Goal: Task Accomplishment & Management: Complete application form

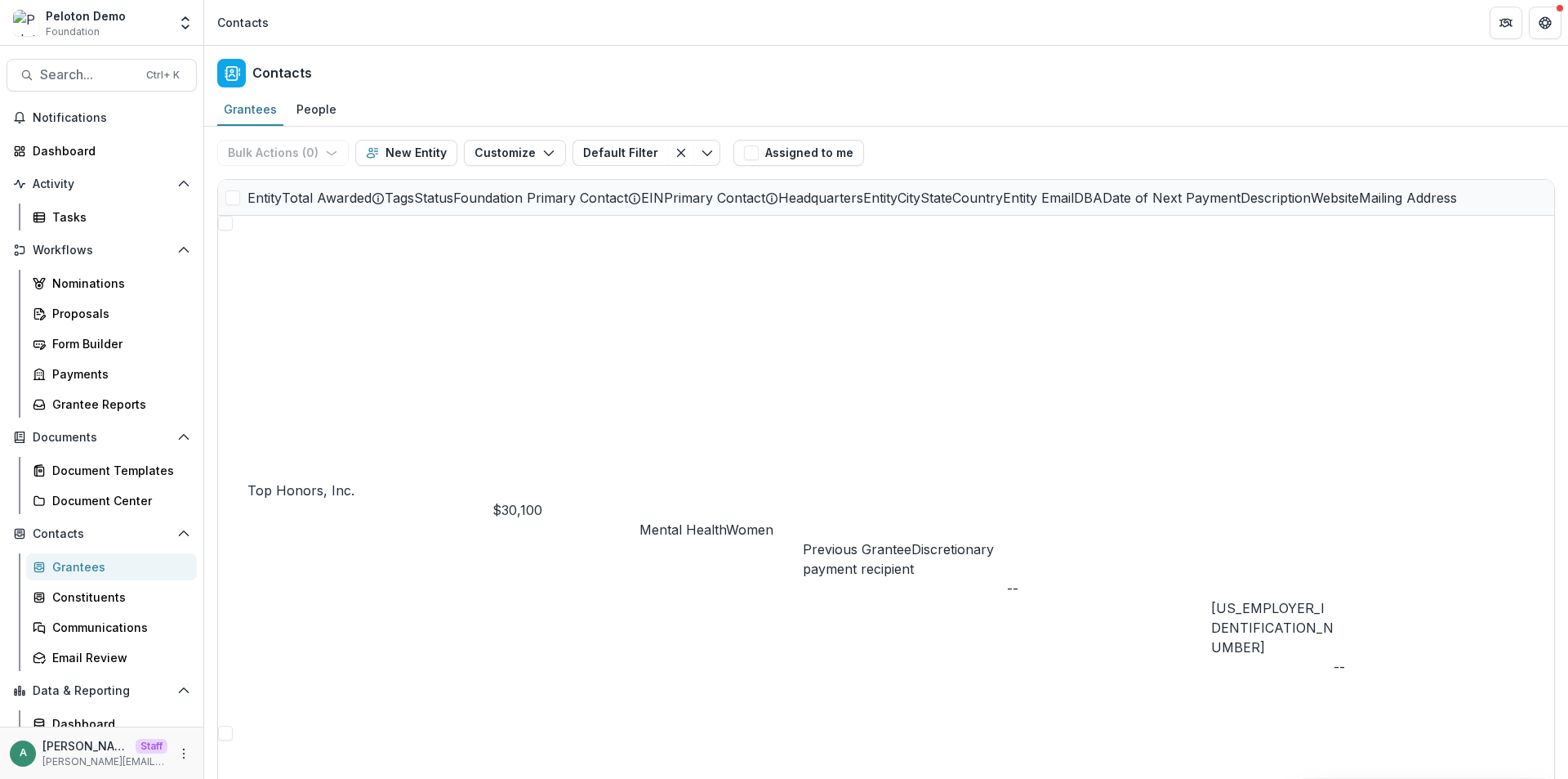
click at [233, 198] on span at bounding box center [232, 197] width 14 height 14
click at [291, 149] on button "Bulk Actions ( 12 )" at bounding box center [285, 152] width 136 height 26
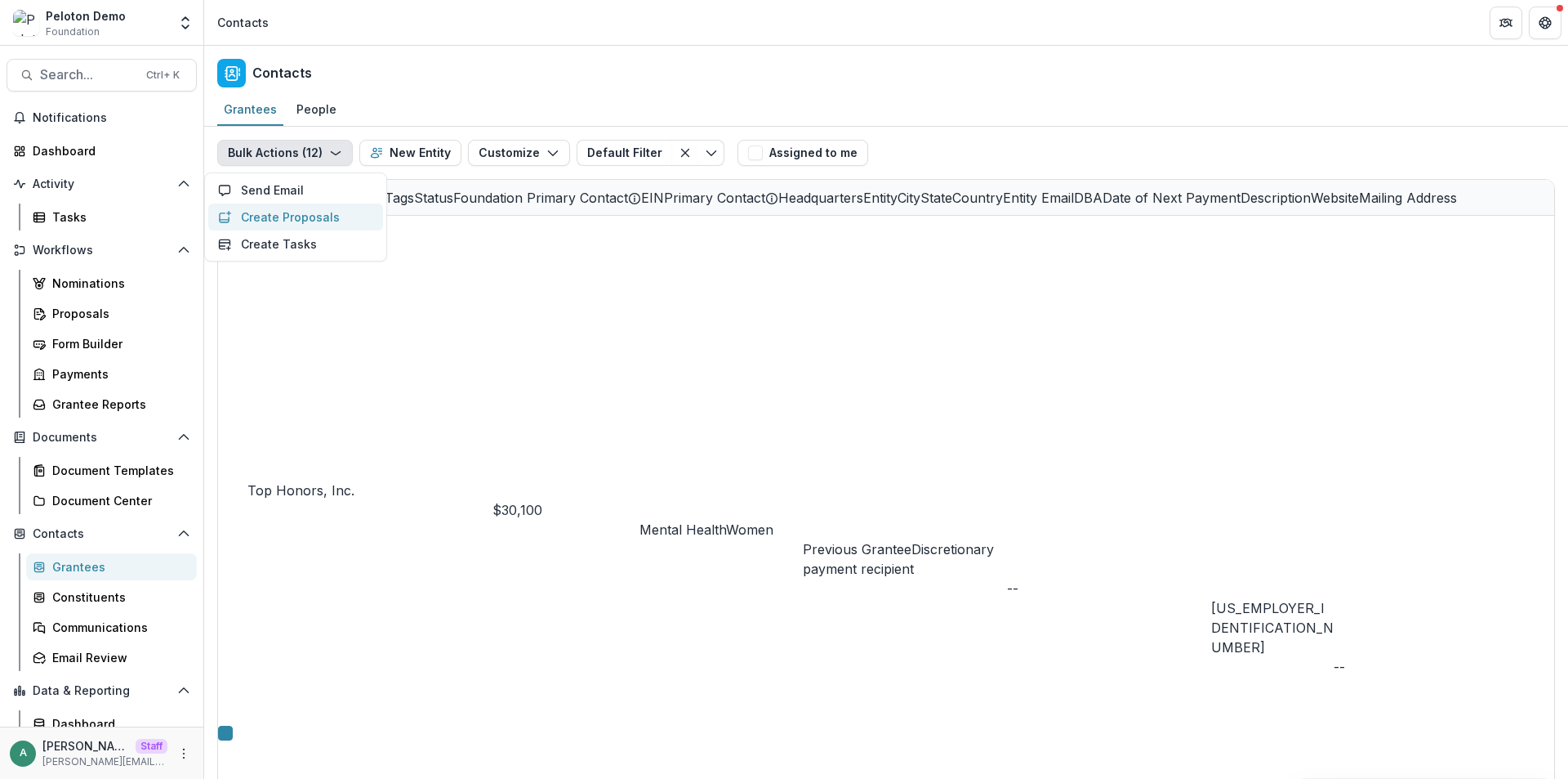
click at [360, 221] on button "Create Proposals" at bounding box center [296, 217] width 175 height 27
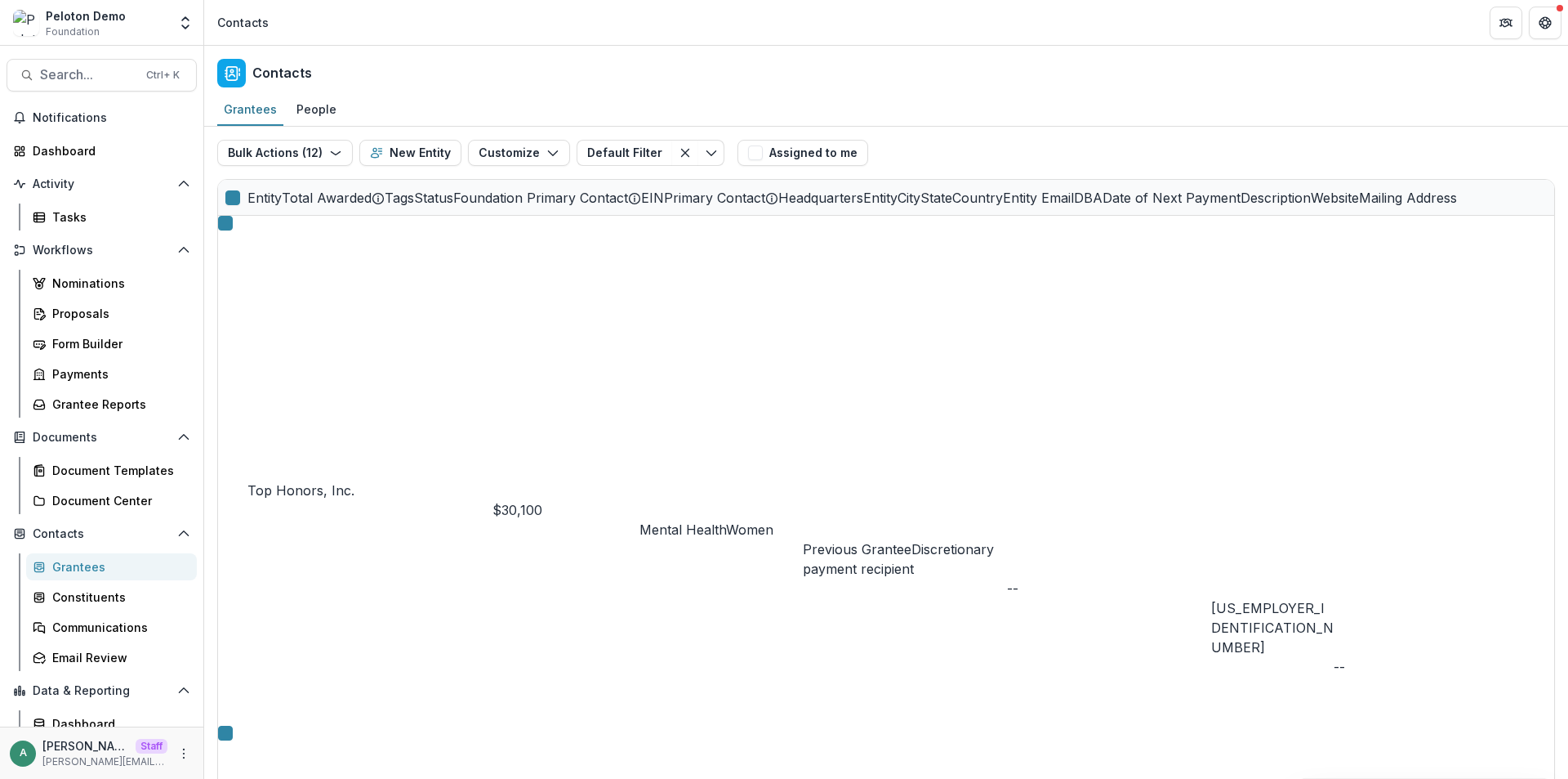
scroll to position [82, 0]
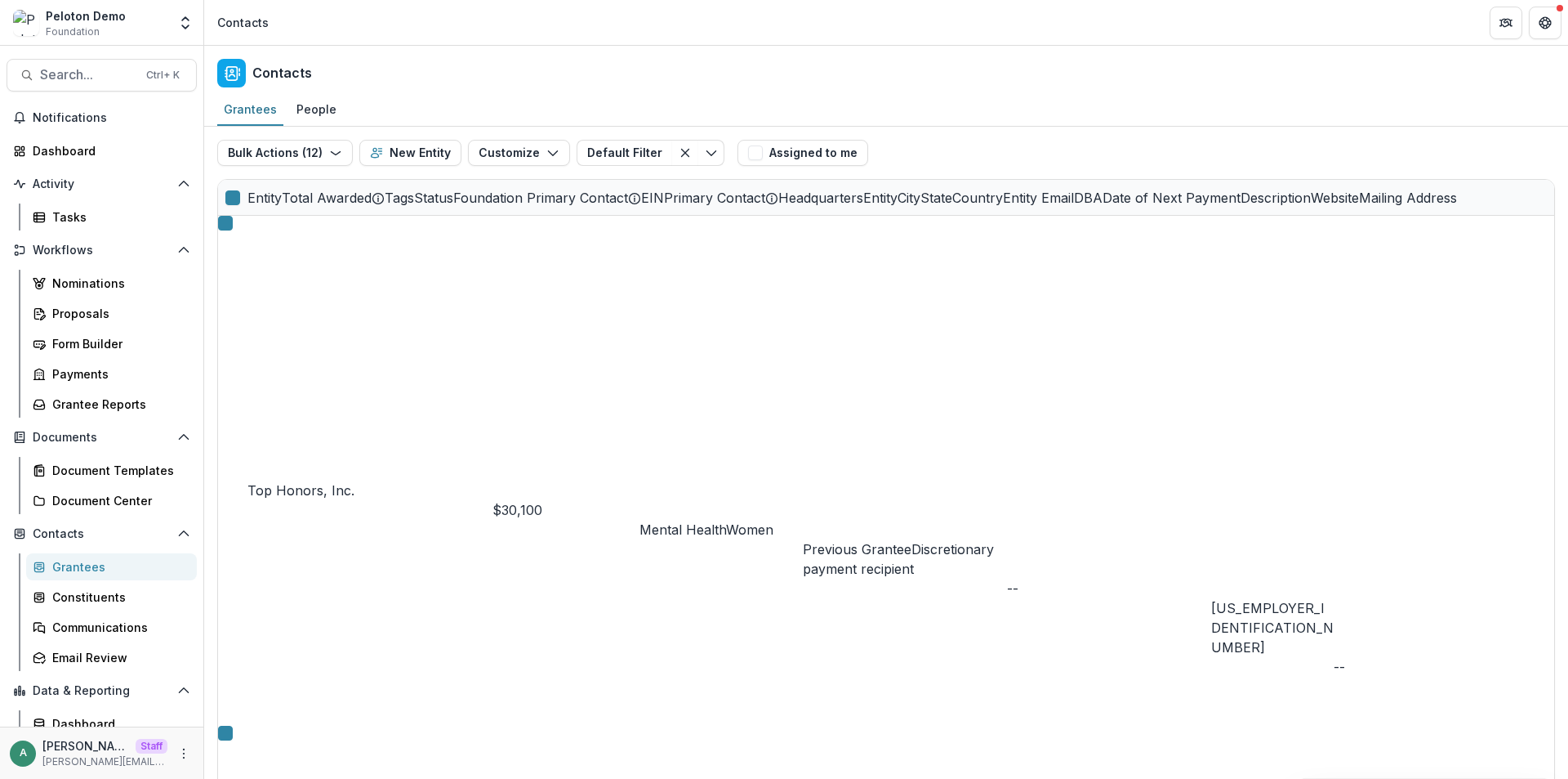
scroll to position [0, 0]
click at [183, 749] on icon "More" at bounding box center [184, 753] width 13 height 13
drag, startPoint x: 248, startPoint y: 724, endPoint x: 292, endPoint y: 679, distance: 62.9
click at [249, 724] on link "User Settings" at bounding box center [286, 719] width 175 height 27
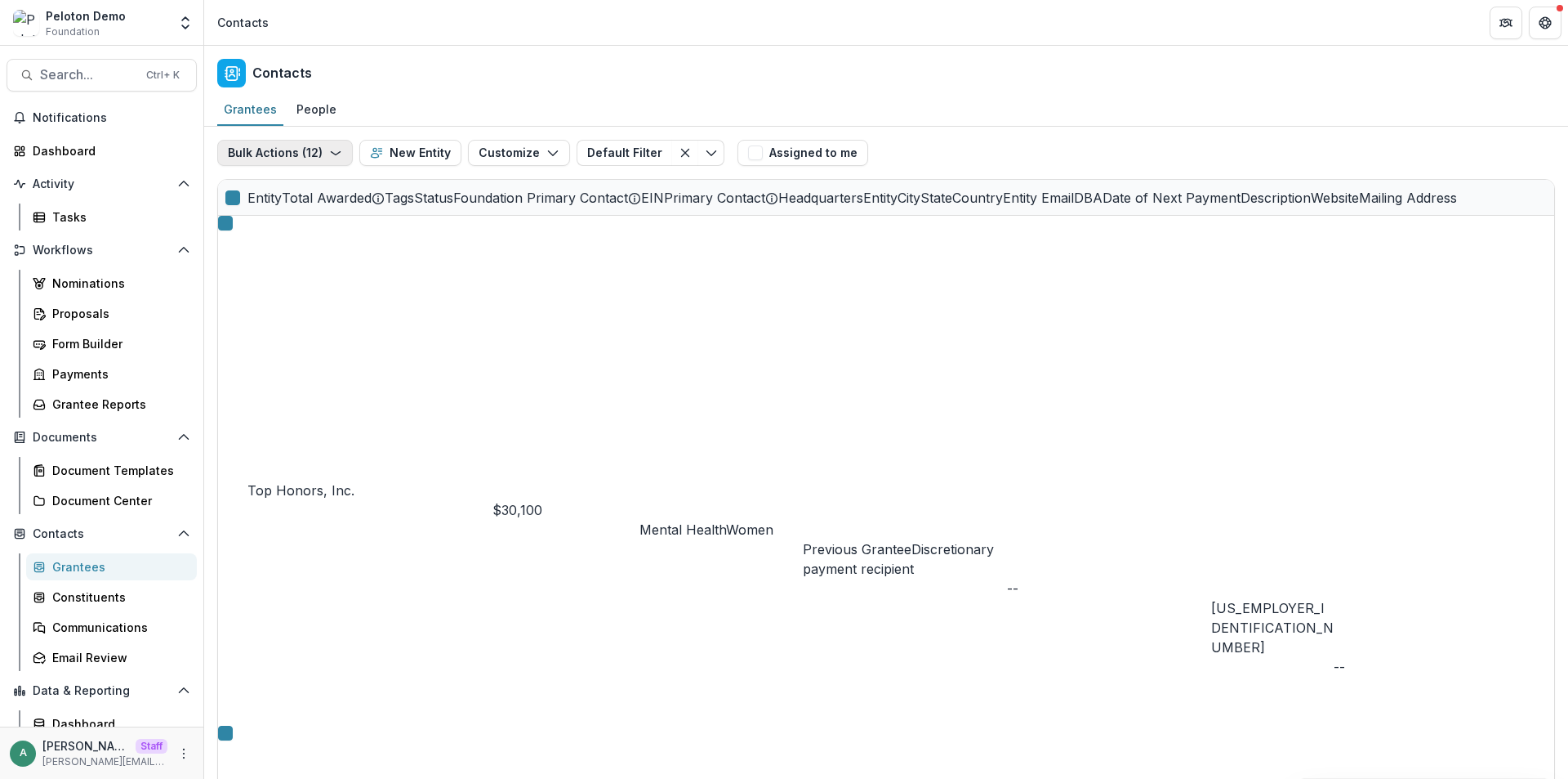
click at [265, 160] on button "Bulk Actions ( 12 )" at bounding box center [285, 152] width 136 height 26
click at [298, 224] on button "Create Proposals" at bounding box center [296, 217] width 175 height 27
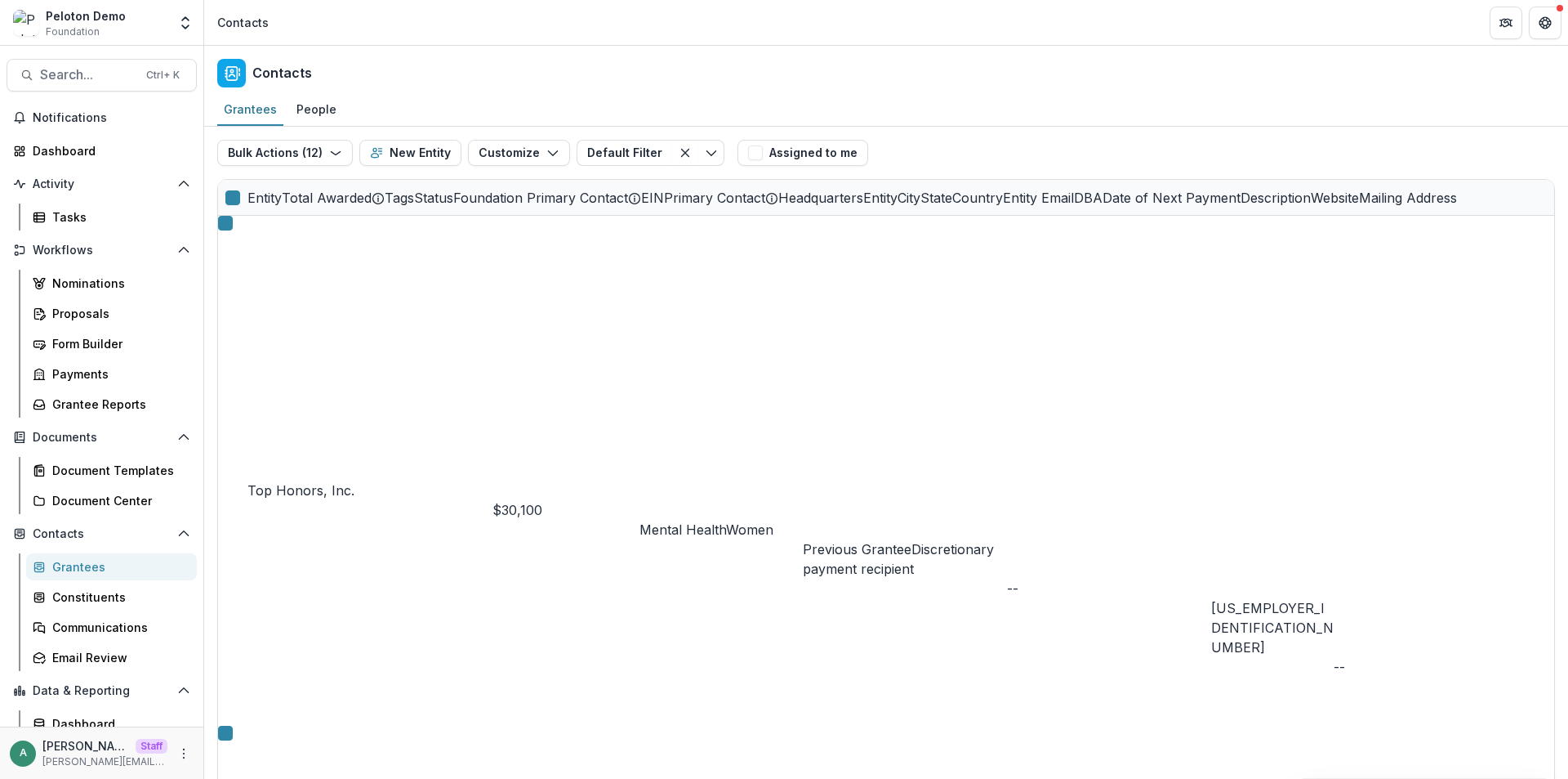
drag, startPoint x: 540, startPoint y: 331, endPoint x: 544, endPoint y: 395, distance: 64.1
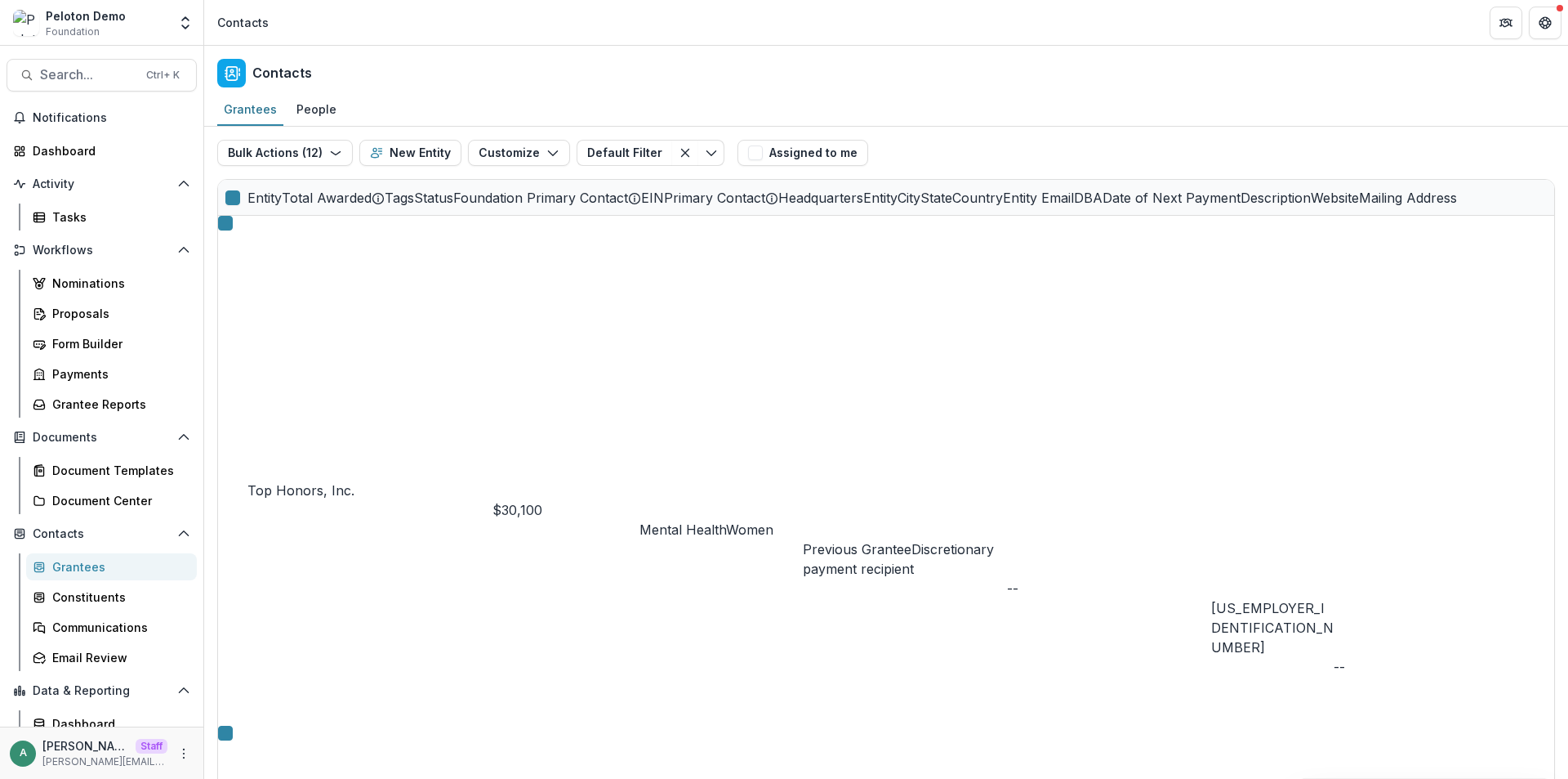
scroll to position [82, 0]
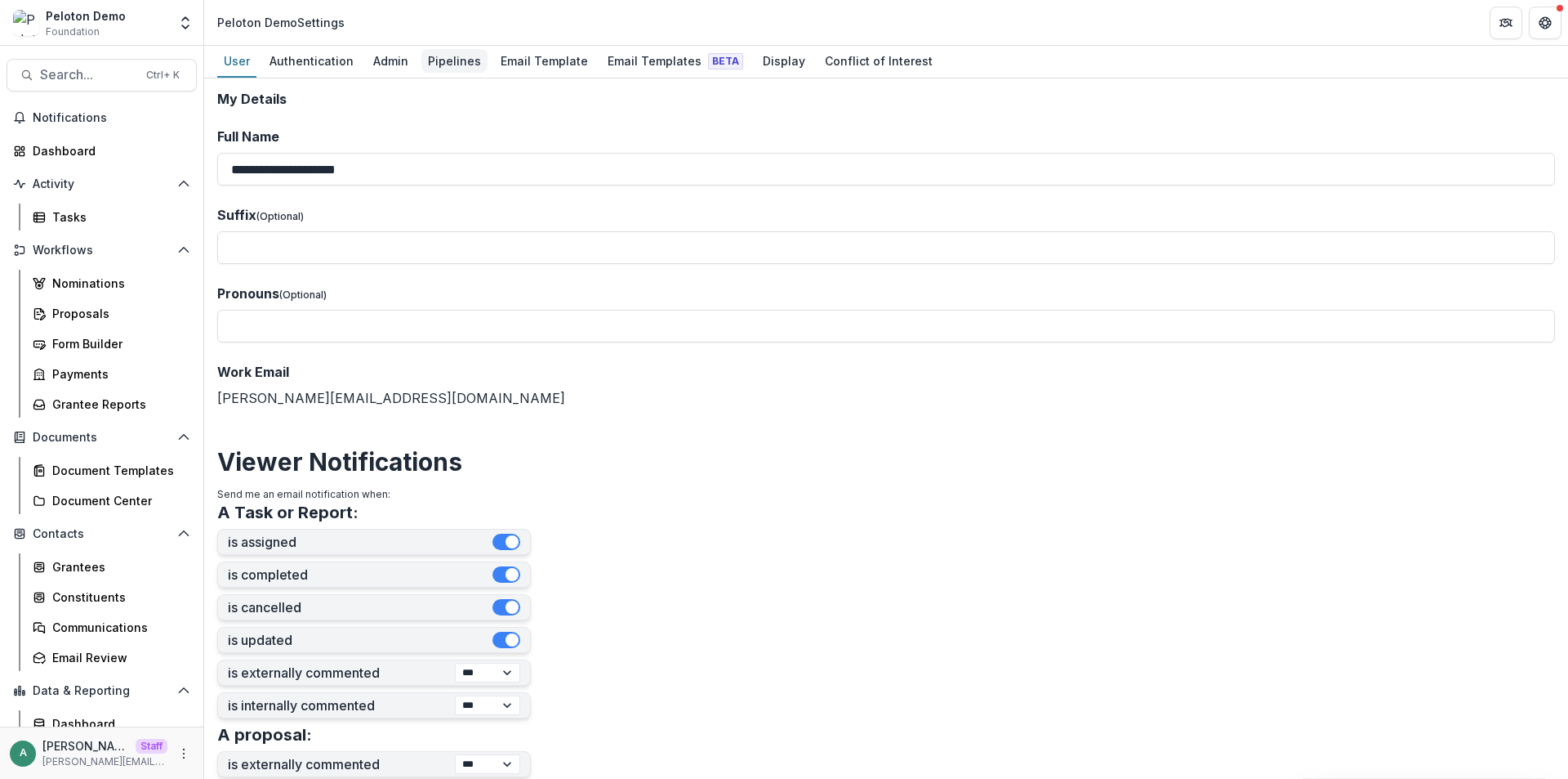
click at [443, 52] on div "Pipelines" at bounding box center [454, 60] width 66 height 24
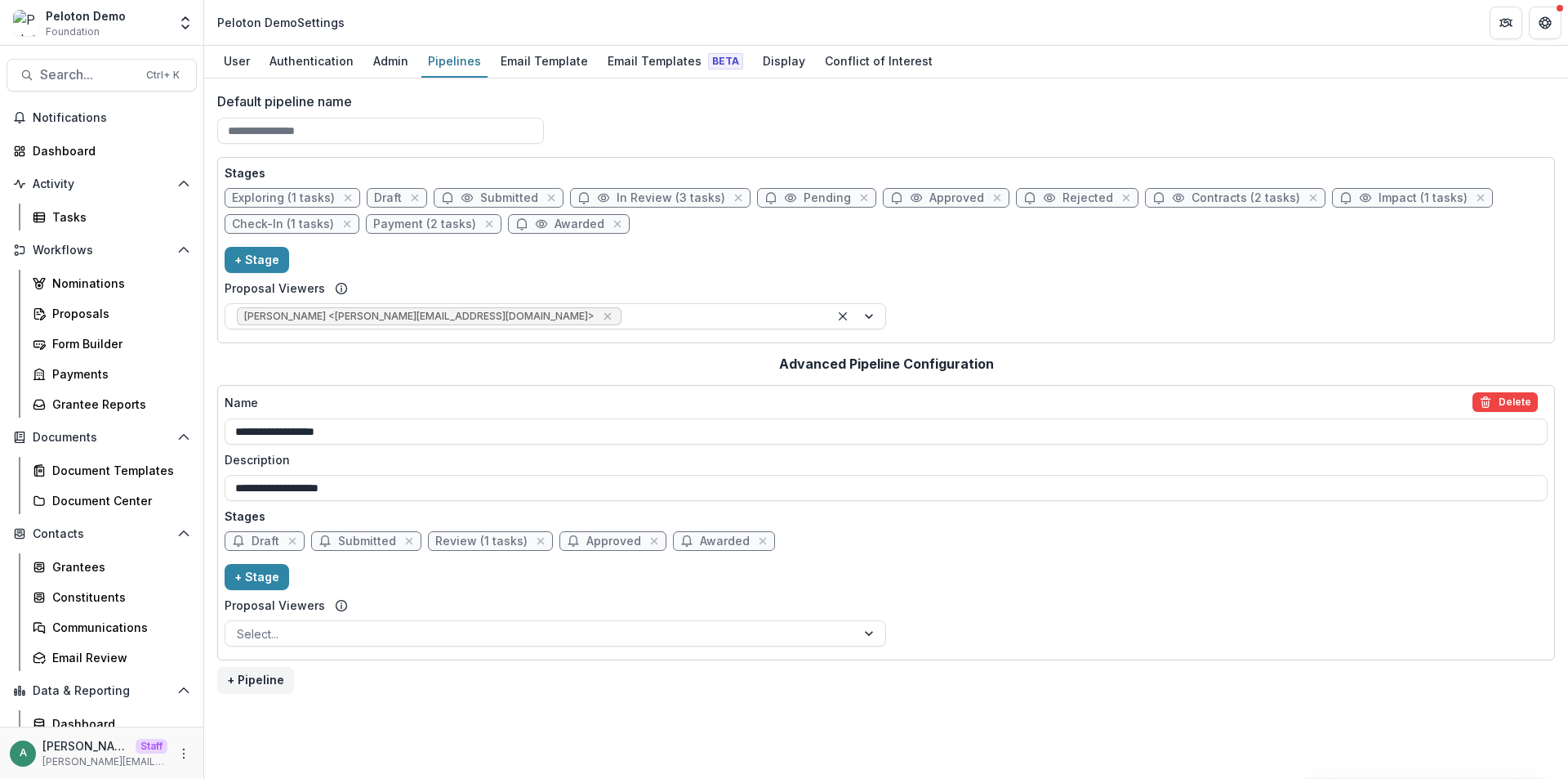
click at [303, 203] on span "Exploring (1 tasks)" at bounding box center [284, 198] width 103 height 14
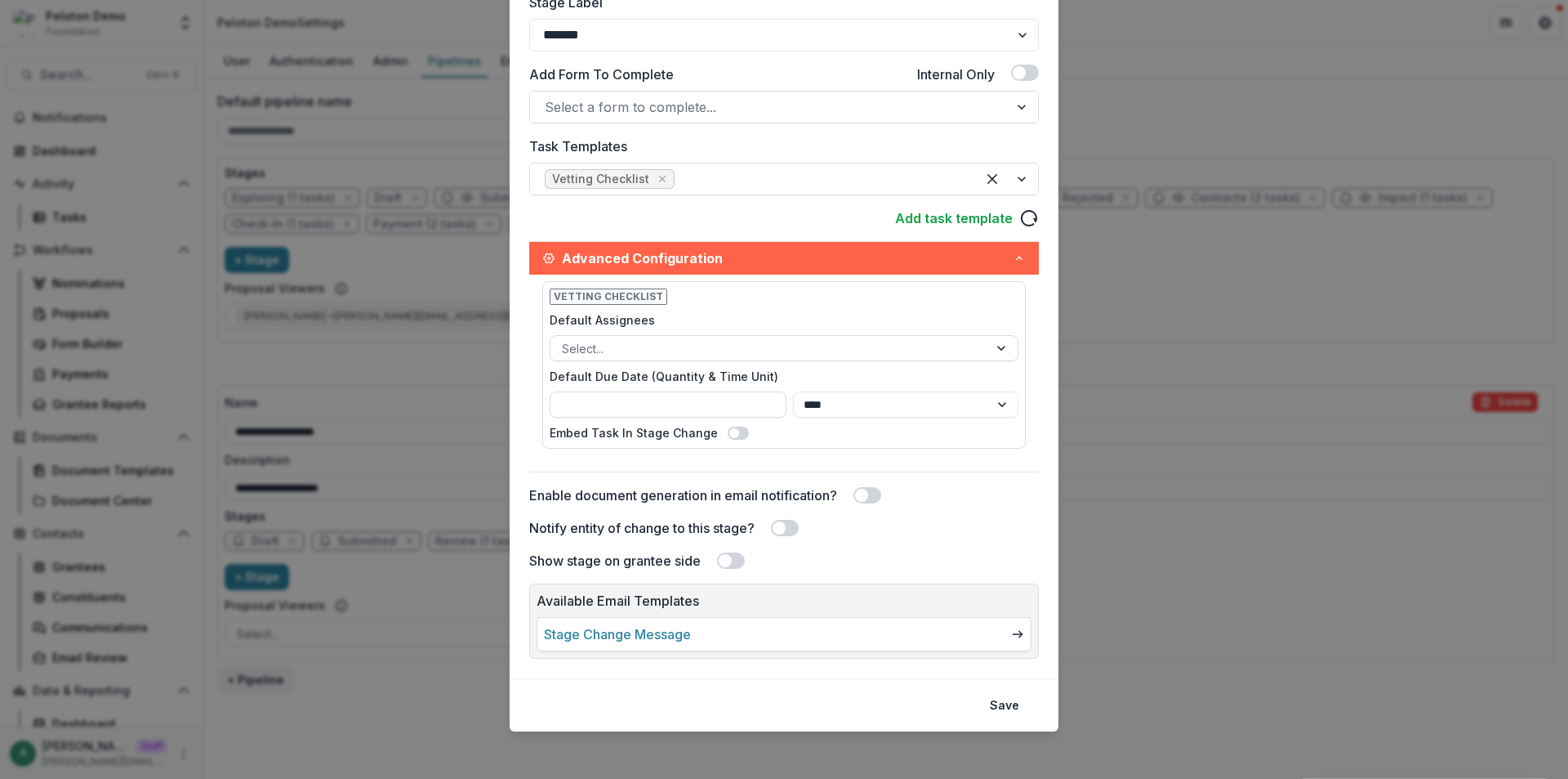
scroll to position [349, 0]
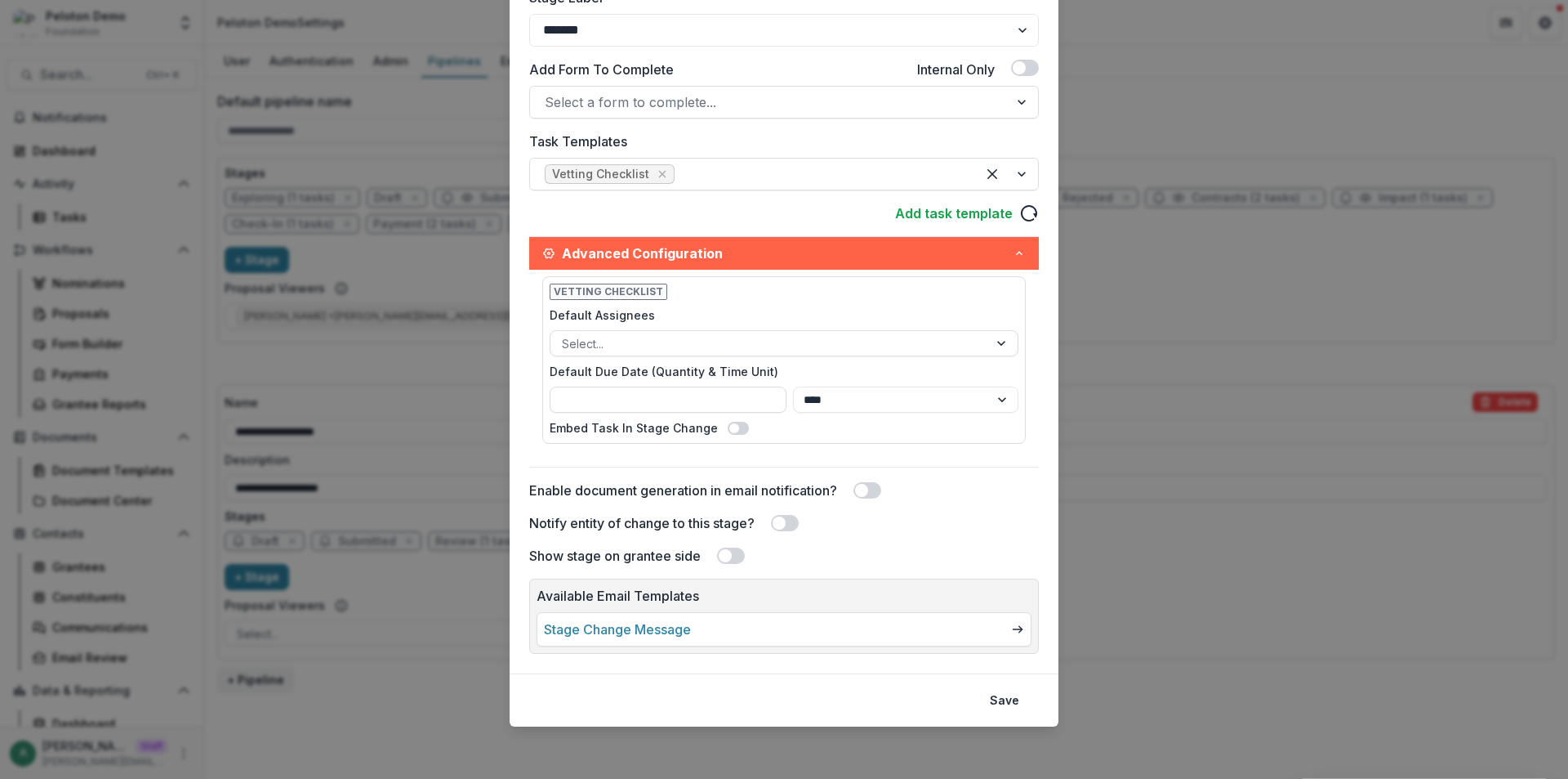
click at [420, 356] on div "Edit Stage Stage Name Rename ********* Display Name Description Stage Label ***…" at bounding box center [784, 390] width 1568 height 779
